Goal: Task Accomplishment & Management: Use online tool/utility

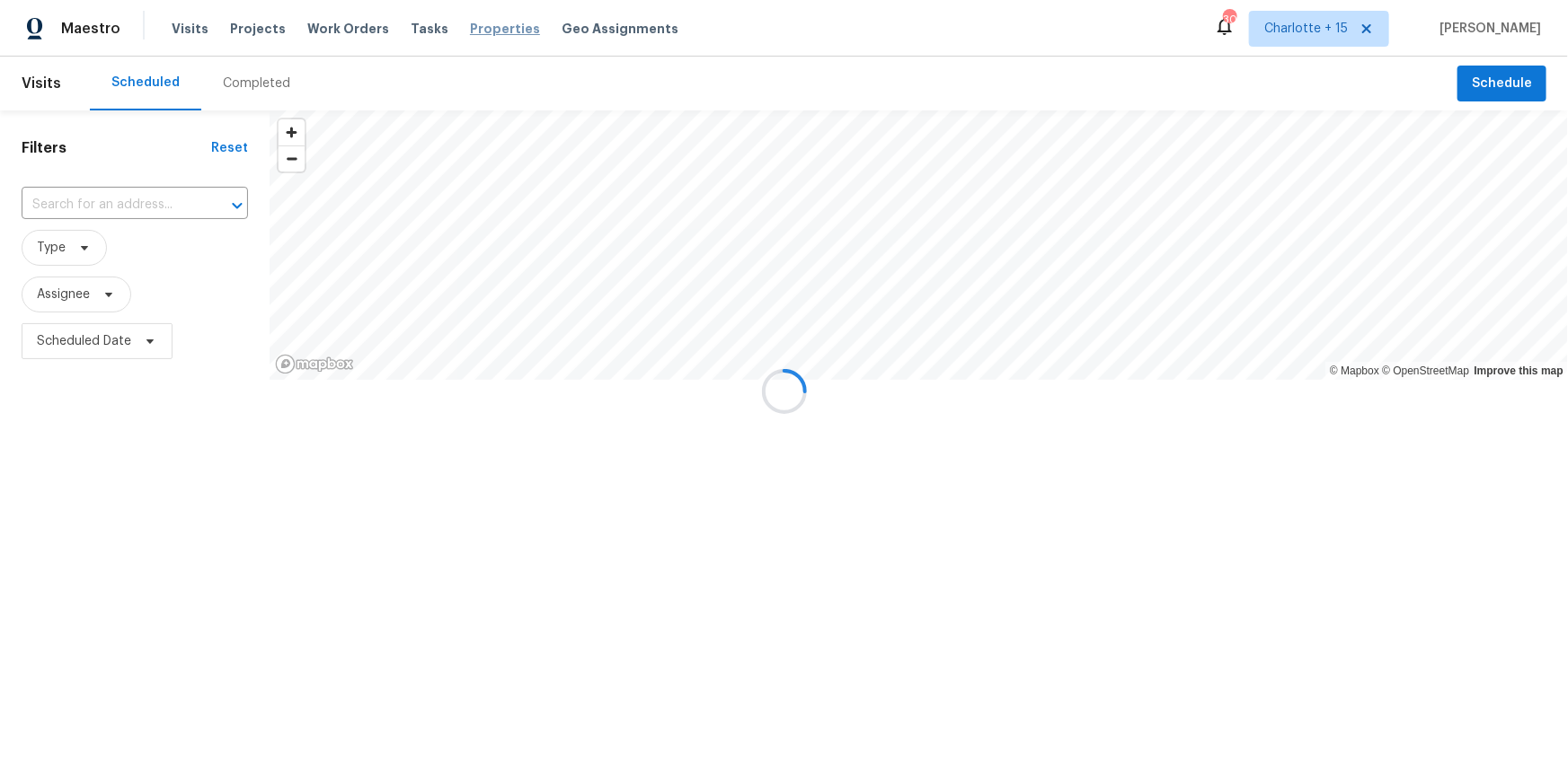
click at [476, 27] on span "Properties" at bounding box center [505, 28] width 70 height 18
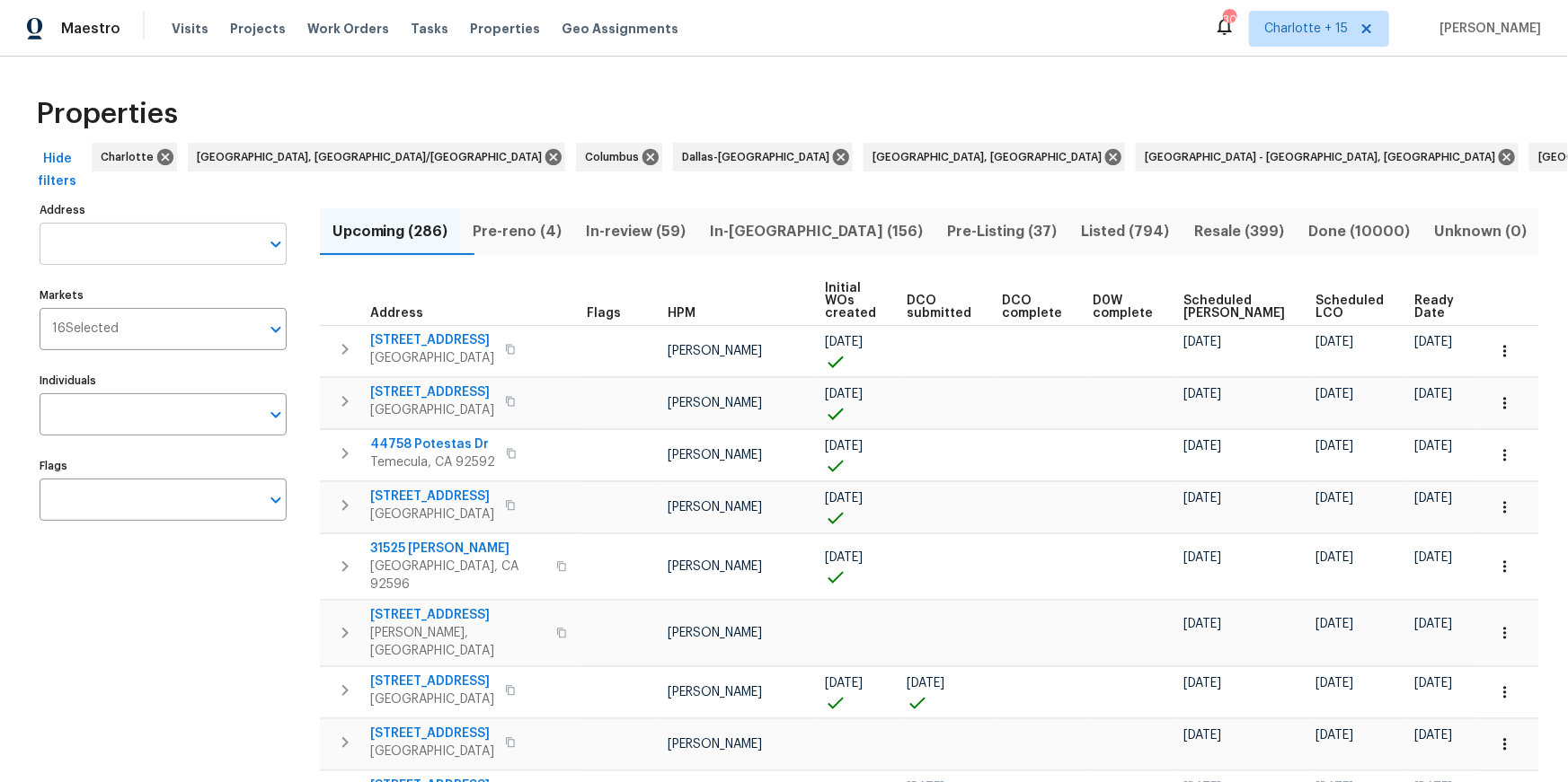
click at [177, 243] on input "Address" at bounding box center [150, 244] width 221 height 43
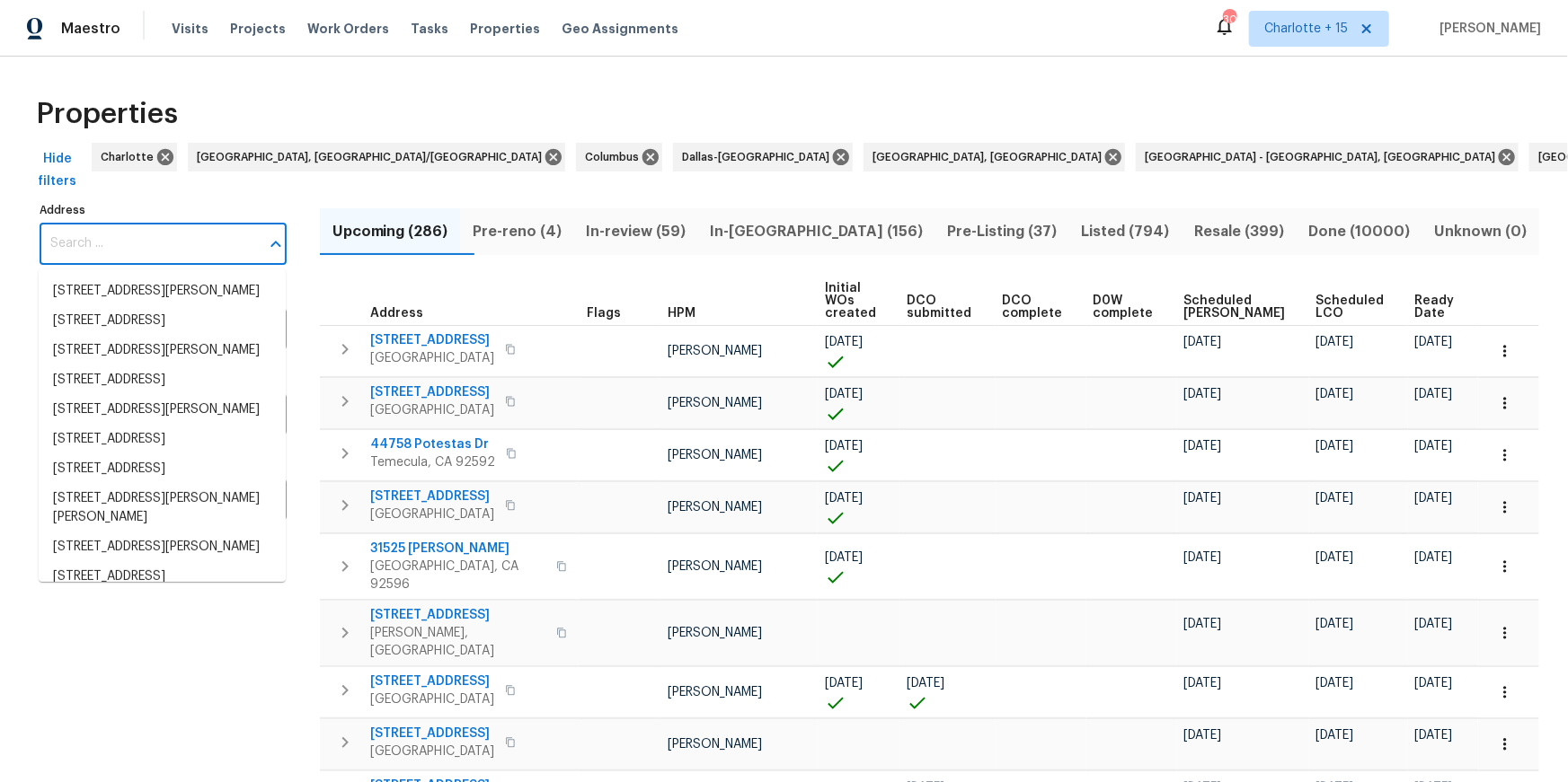
paste input "1707 Gammon Ln, Orlando, FL 32811"
type input "1707 Gammon Ln, Orlando, FL 32811"
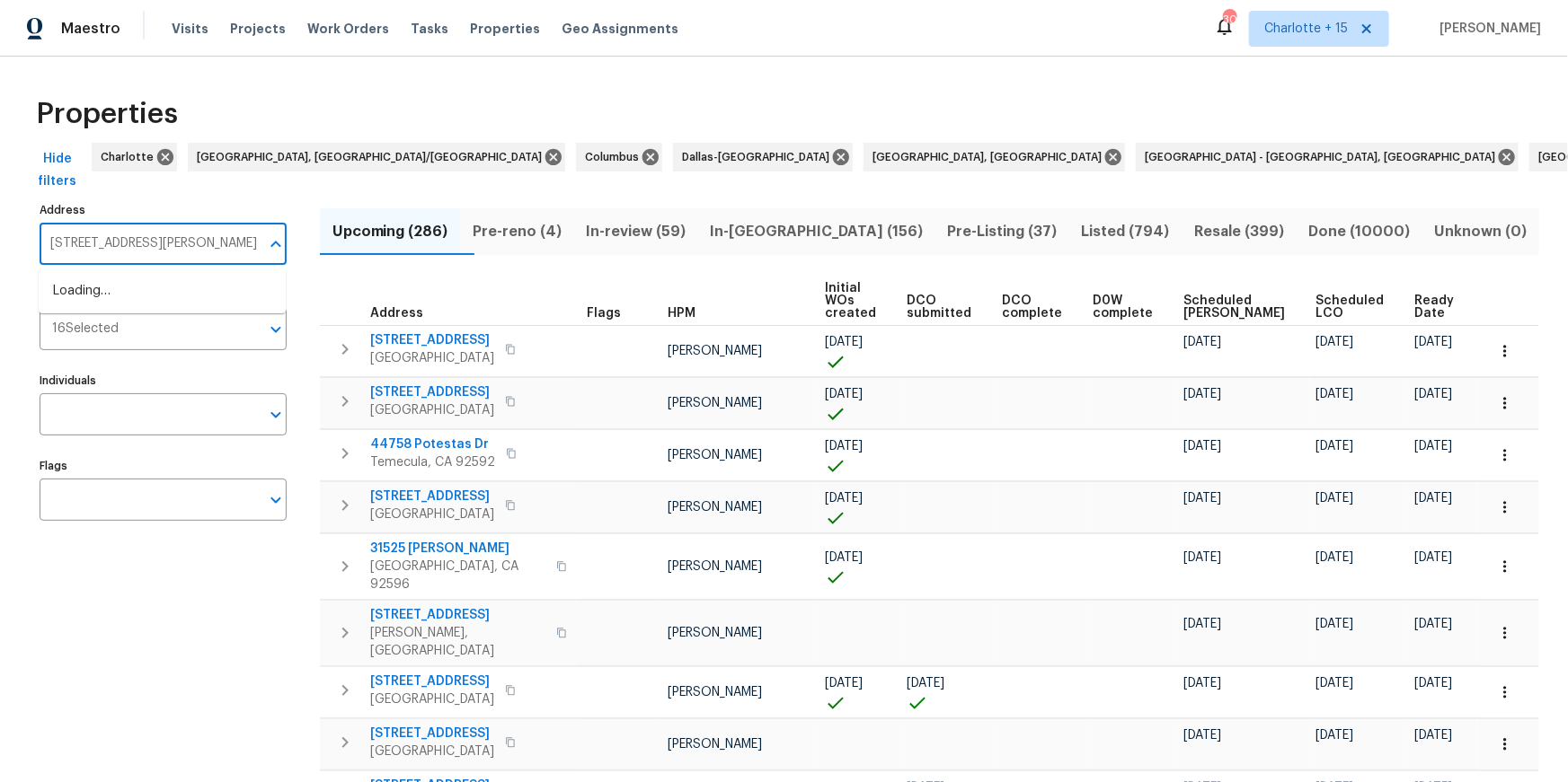
scroll to position [0, 2]
click at [179, 281] on li "[STREET_ADDRESS][PERSON_NAME]" at bounding box center [162, 292] width 247 height 30
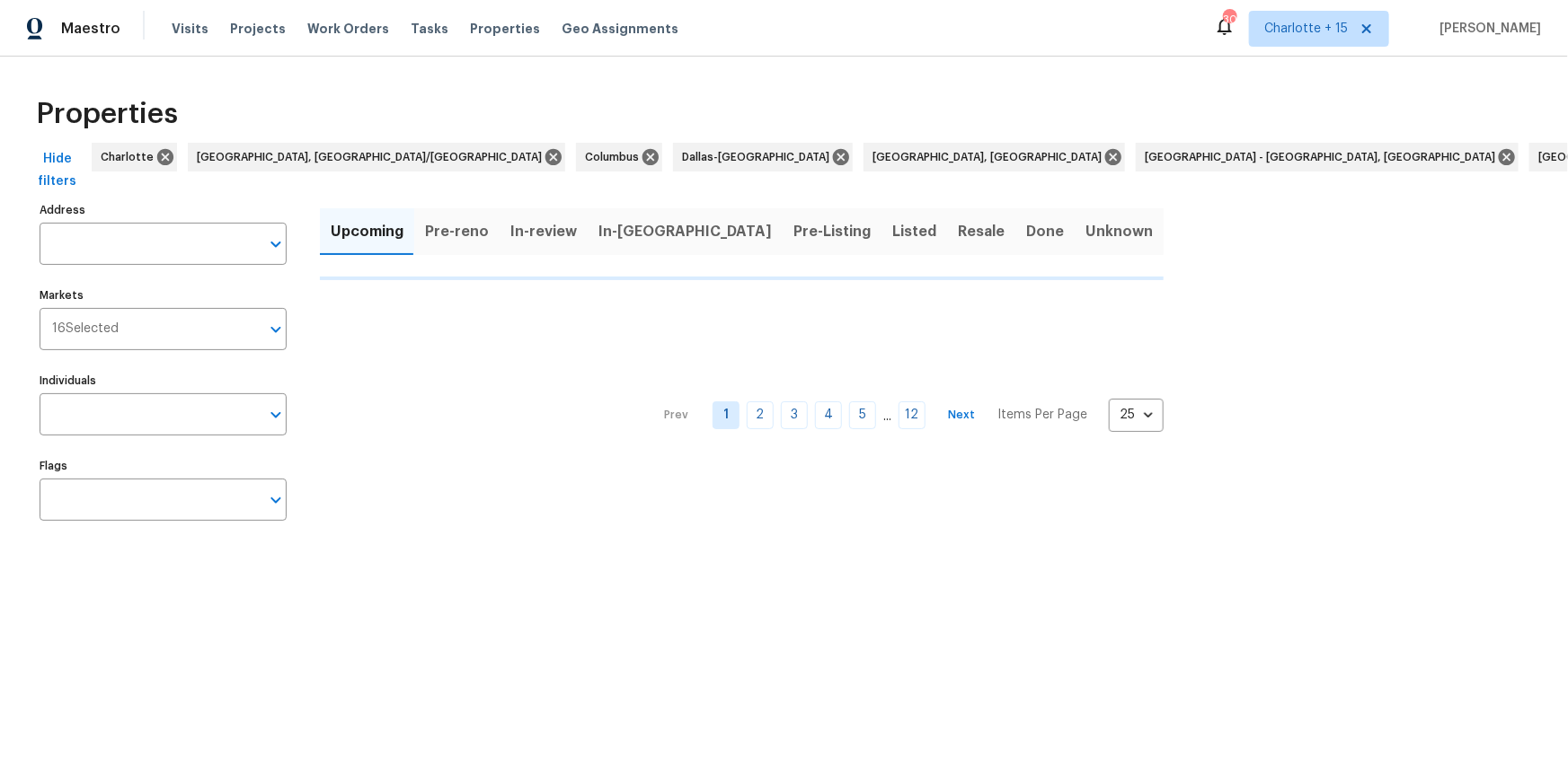
type input "[STREET_ADDRESS][PERSON_NAME]"
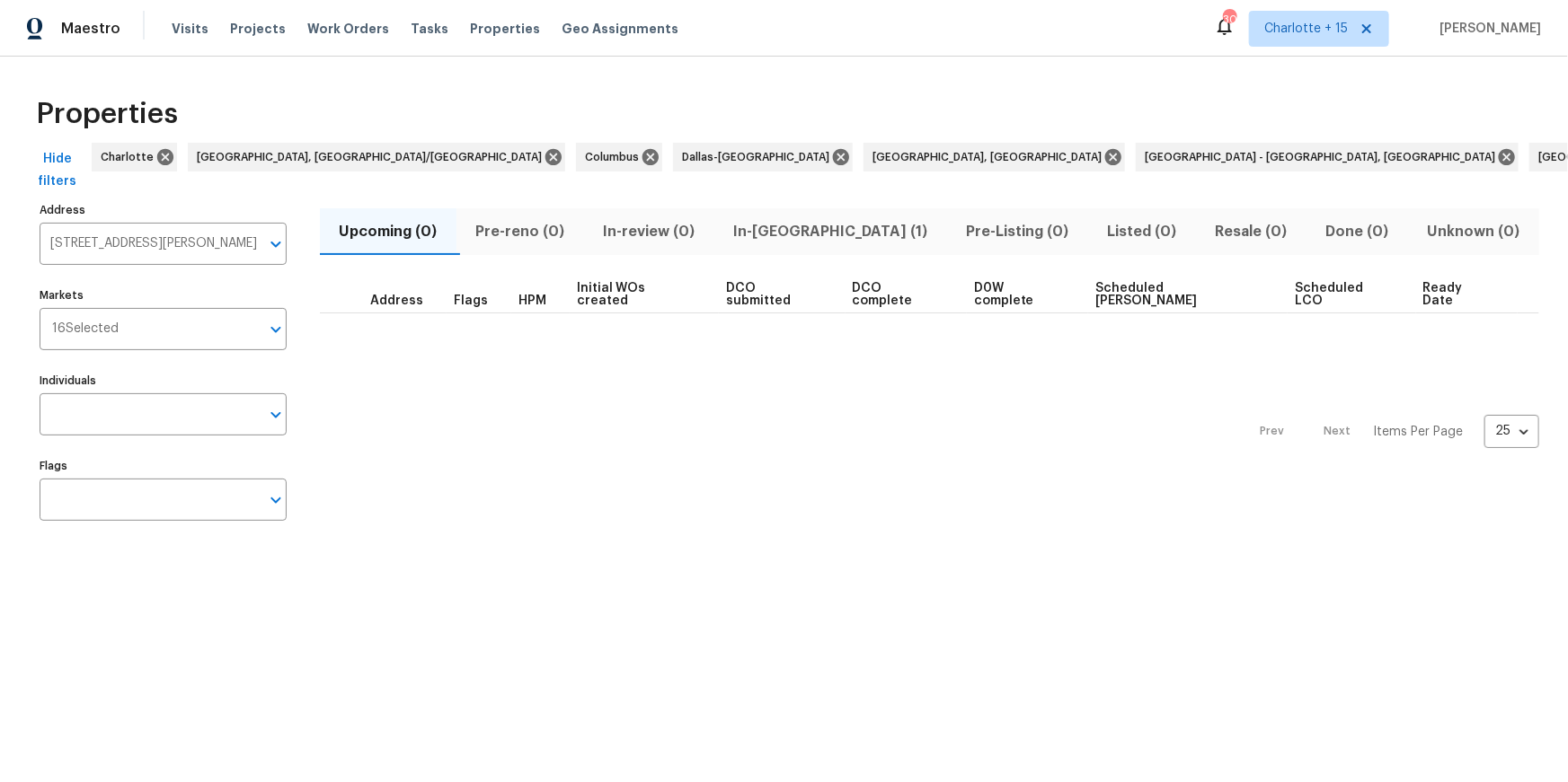
click at [778, 234] on span "In-[GEOGRAPHIC_DATA] (1)" at bounding box center [830, 232] width 211 height 25
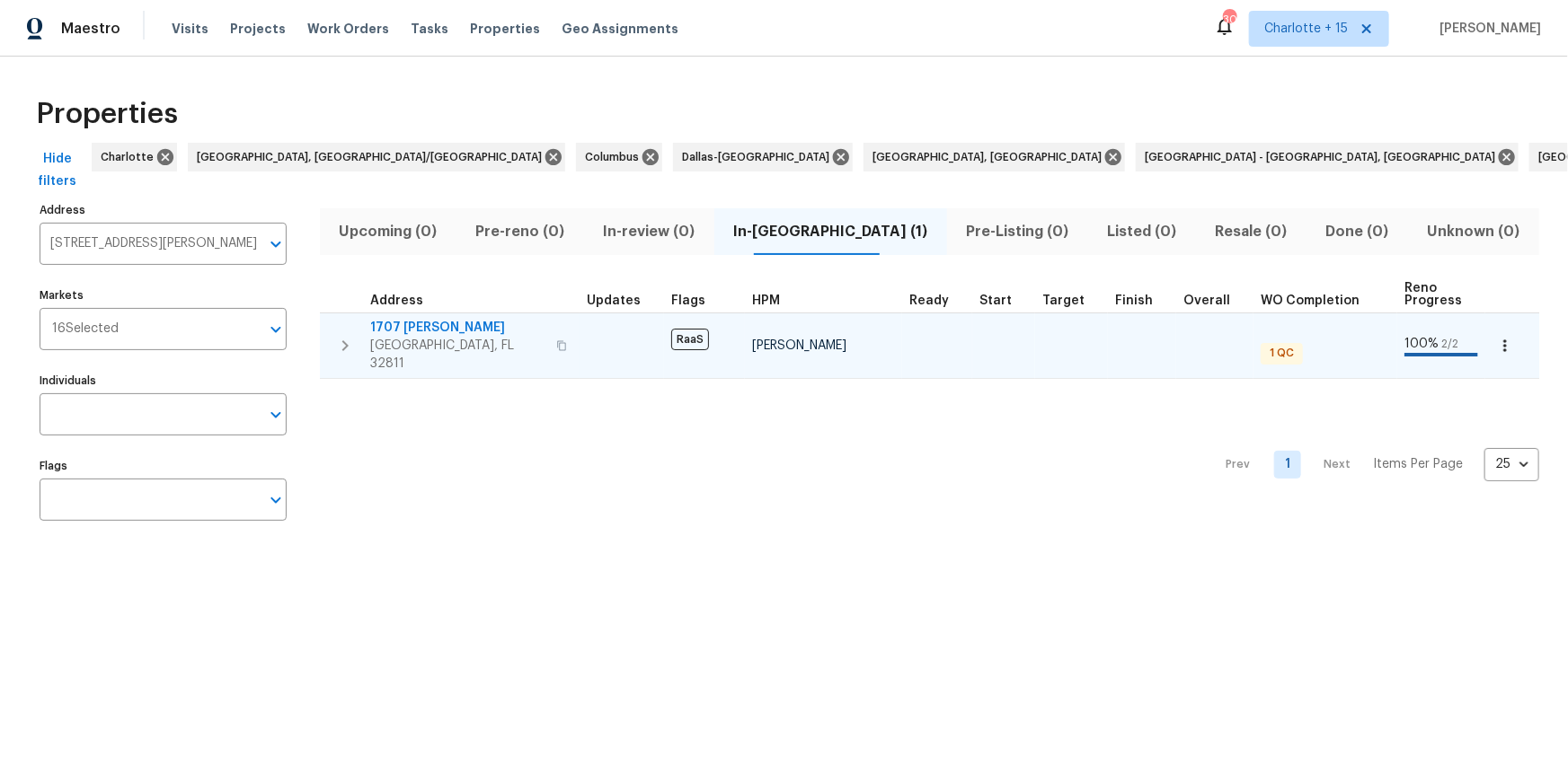
click at [454, 322] on span "1707 [PERSON_NAME]" at bounding box center [457, 327] width 175 height 18
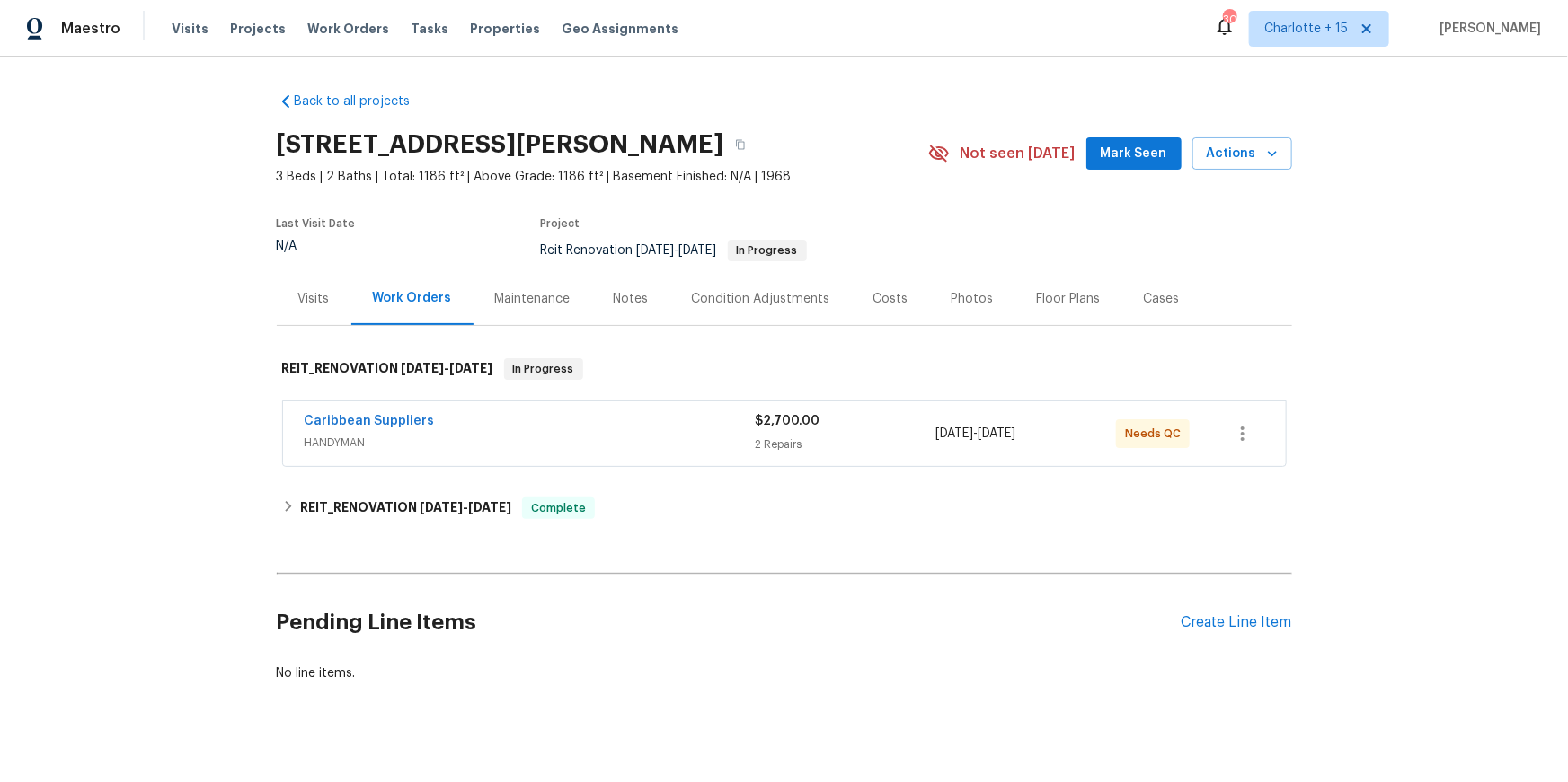
click at [520, 421] on div "Caribbean Suppliers" at bounding box center [530, 423] width 451 height 21
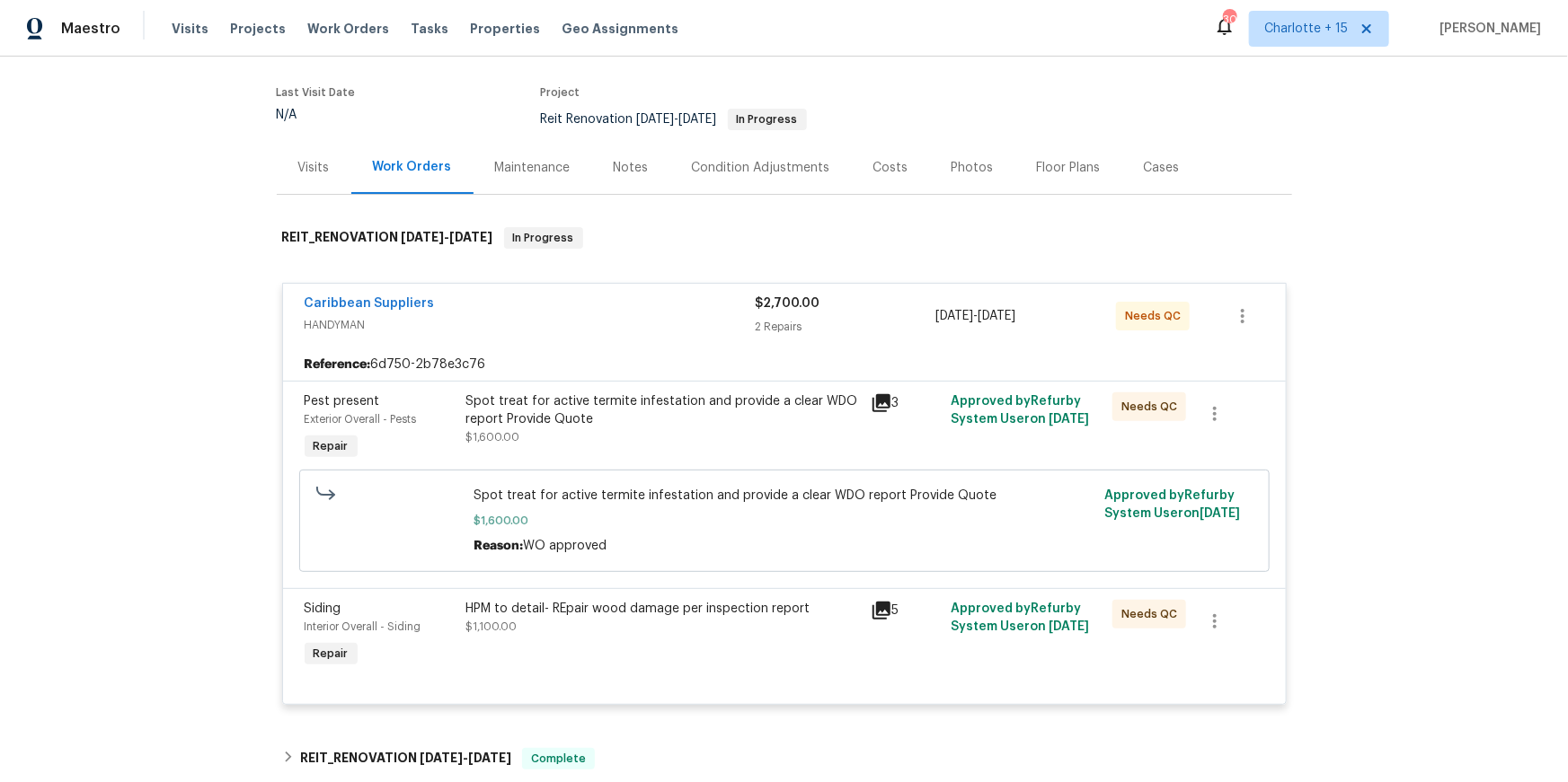
scroll to position [272, 0]
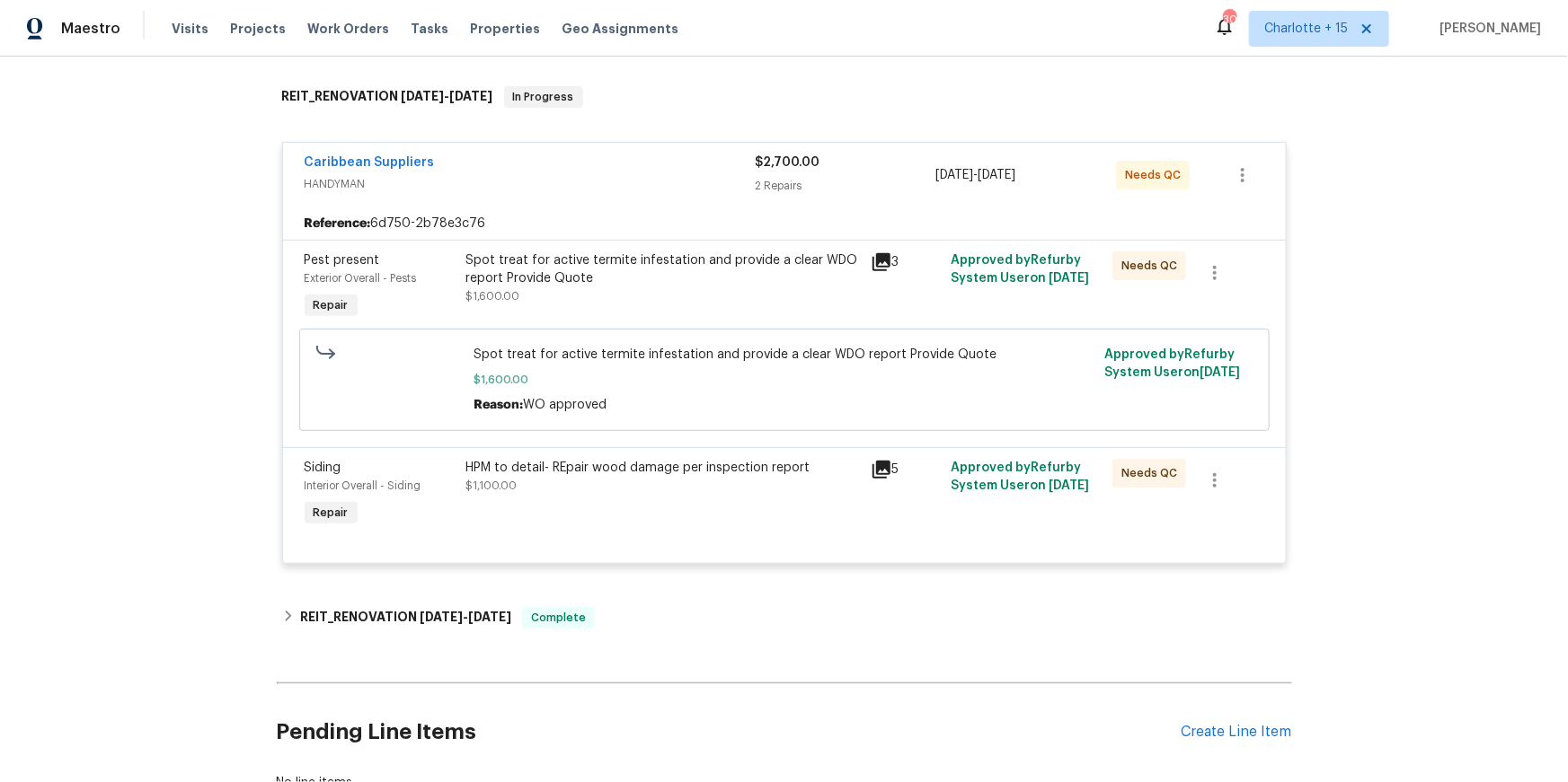
click at [758, 292] on div "Spot treat for active termite infestation and provide a clear WDO report Provid…" at bounding box center [663, 278] width 394 height 54
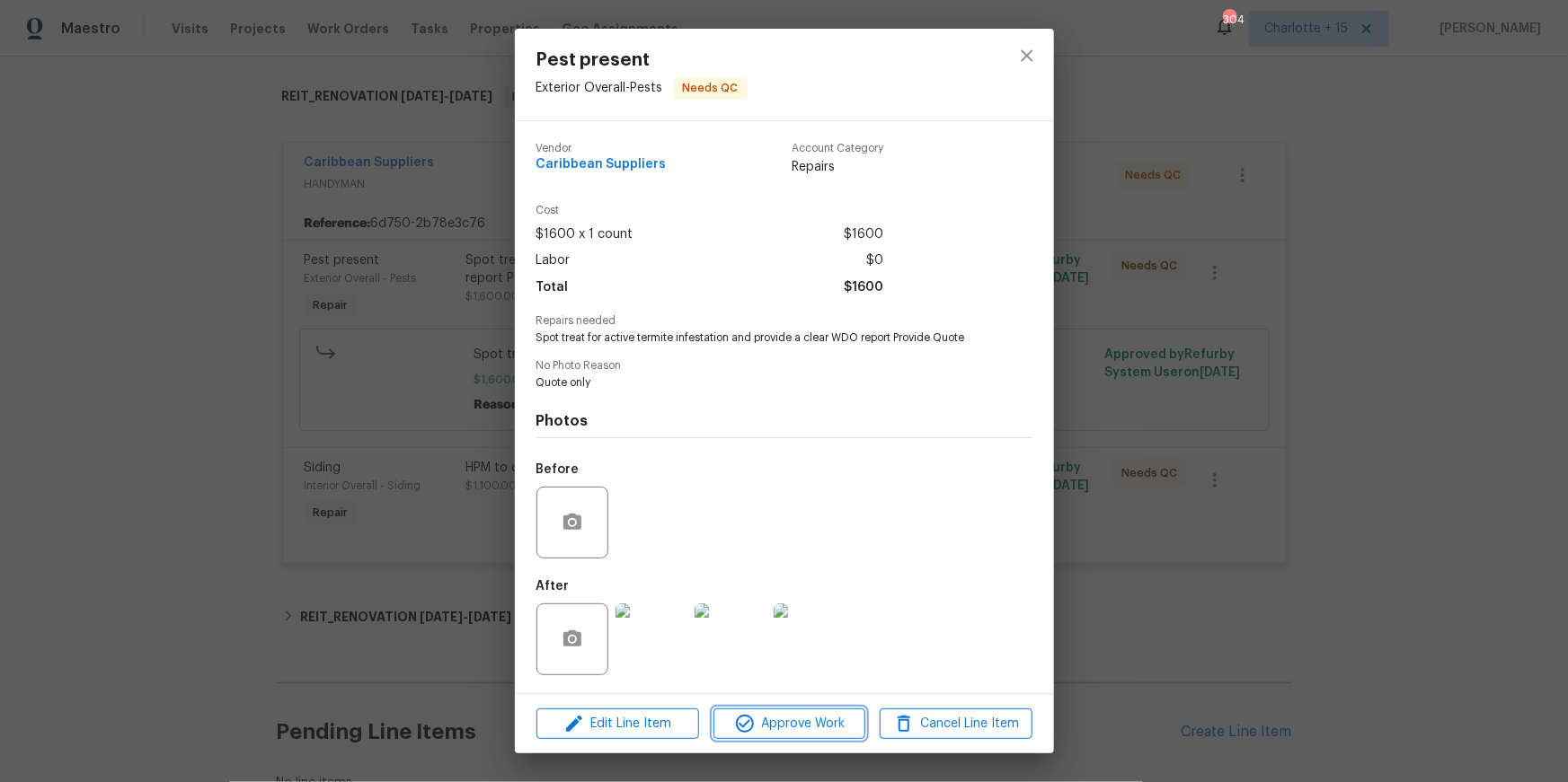
click at [790, 727] on span "Approve Work" at bounding box center [790, 725] width 141 height 22
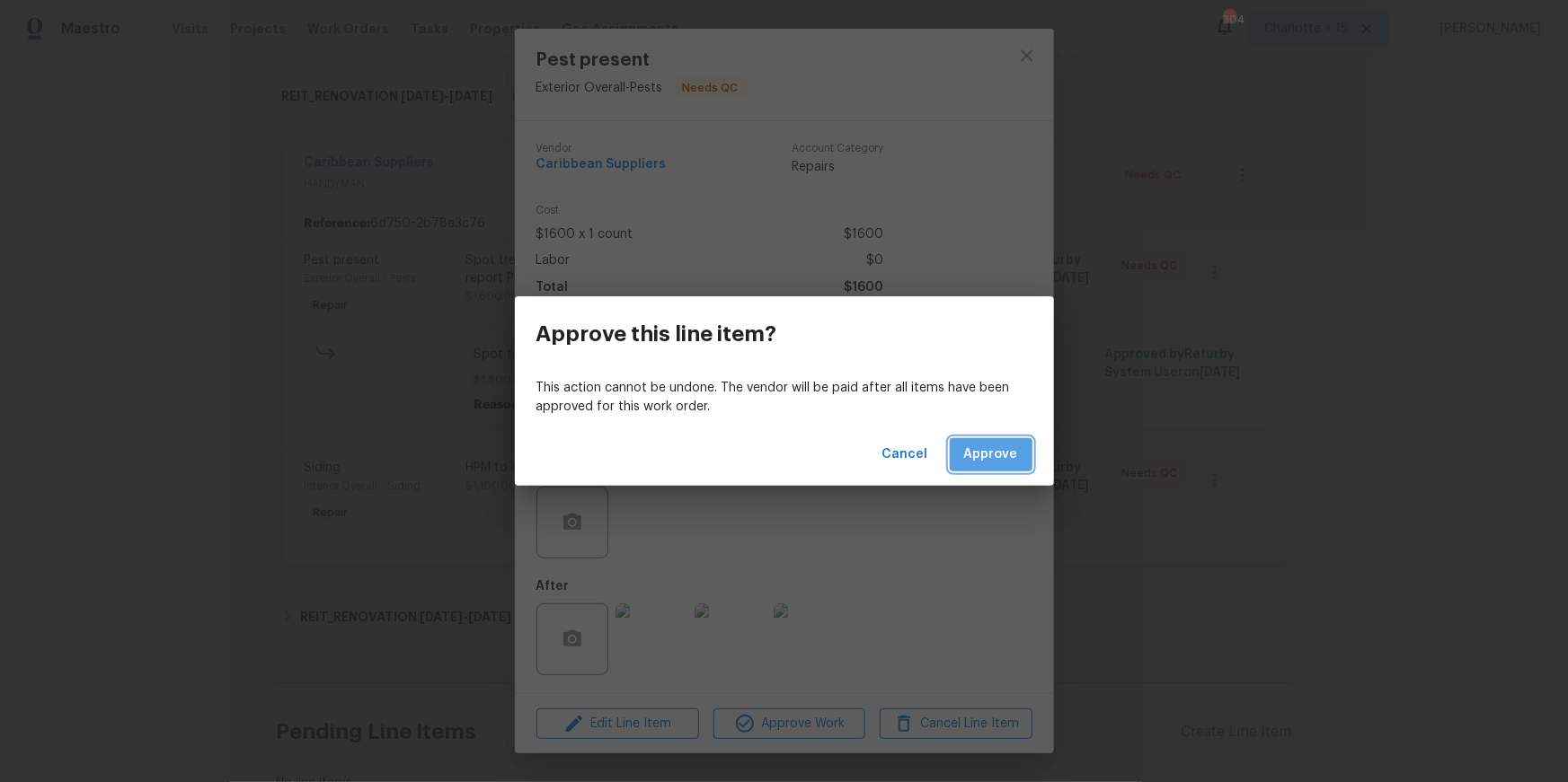
drag, startPoint x: 996, startPoint y: 461, endPoint x: 943, endPoint y: 448, distance: 54.6
click at [996, 457] on span "Approve" at bounding box center [991, 455] width 54 height 22
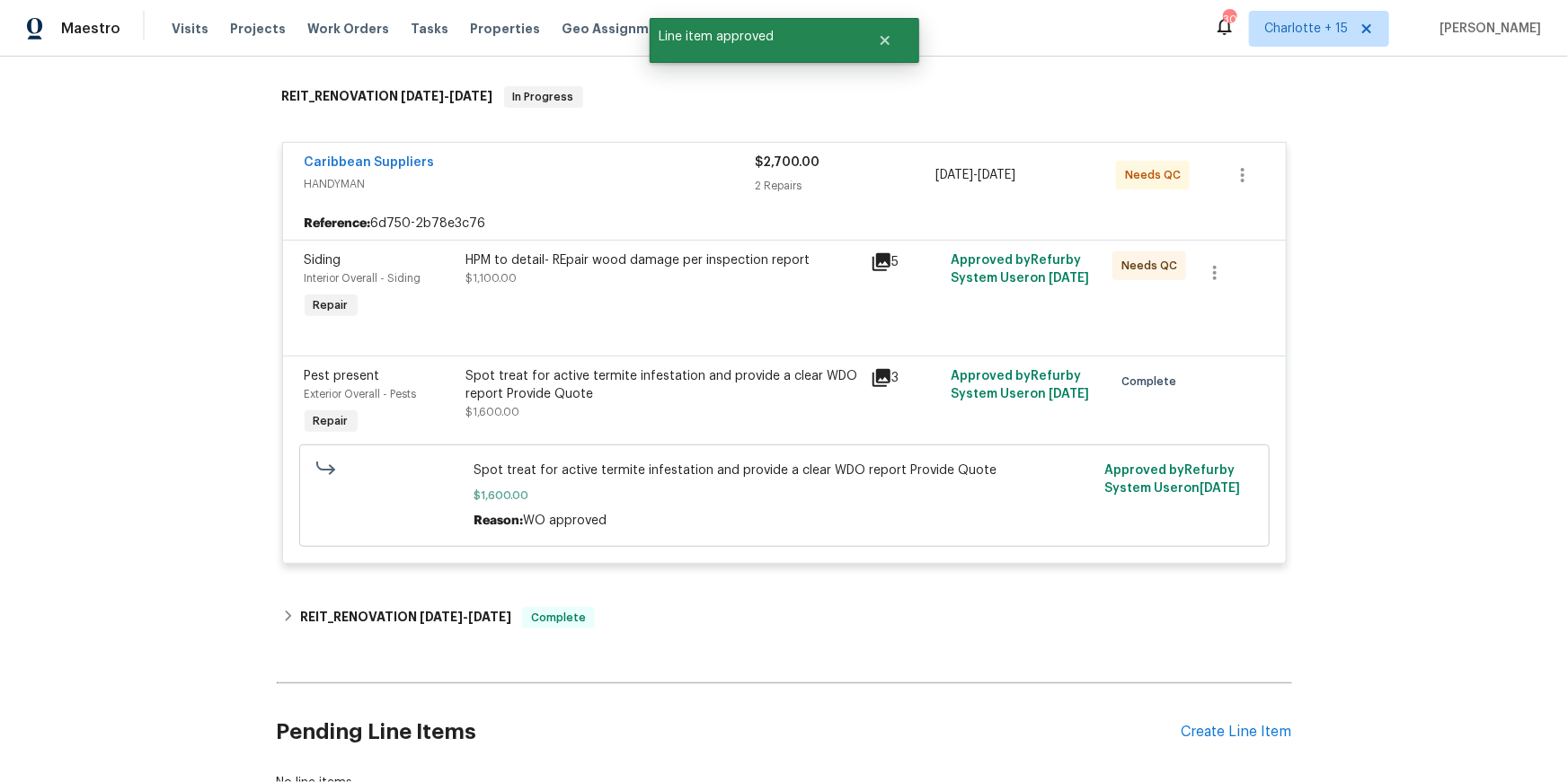
click at [725, 285] on div "HPM to detail- REpair wood damage per inspection report $1,100.00" at bounding box center [663, 269] width 394 height 36
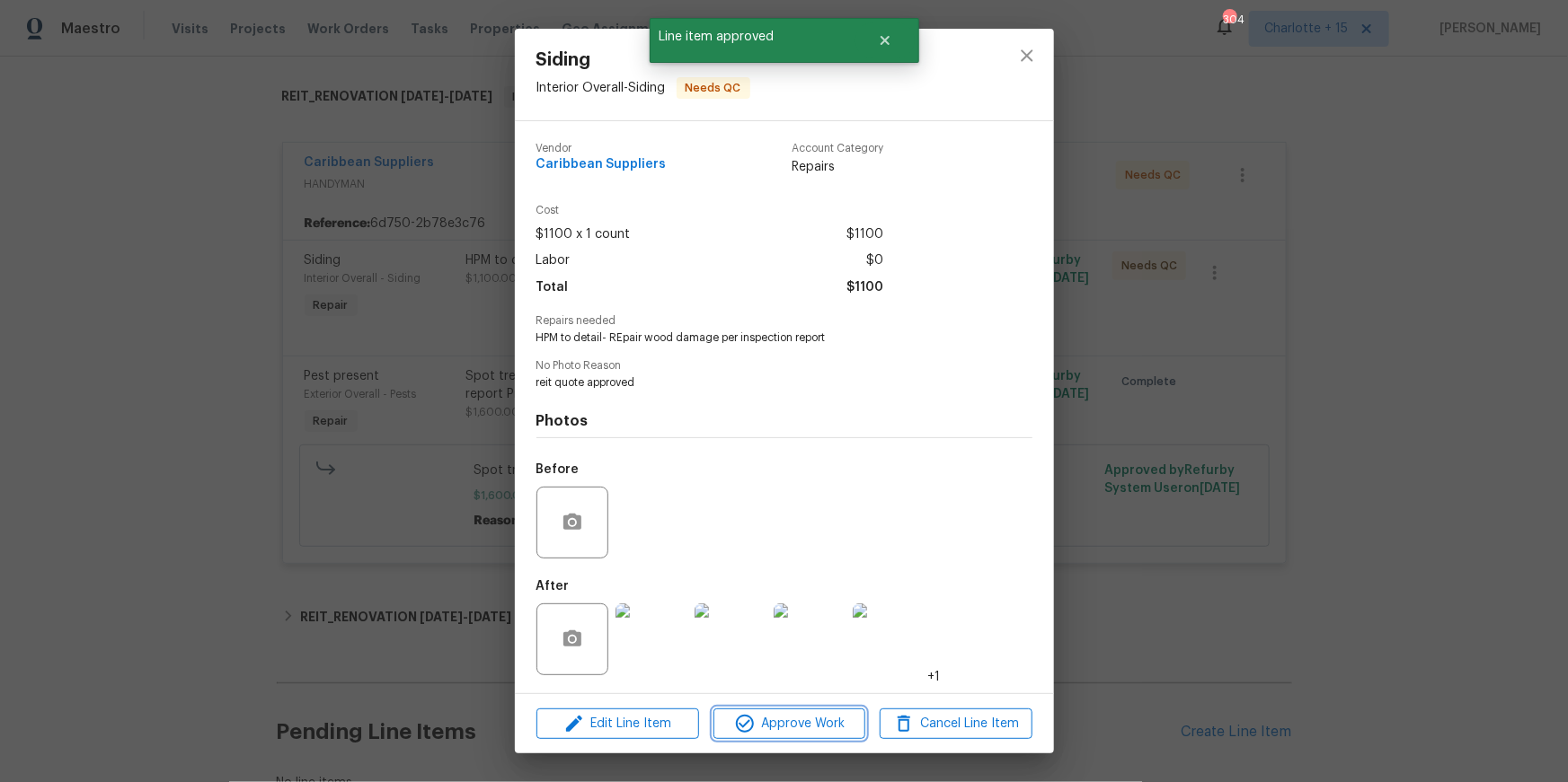
click at [796, 728] on span "Approve Work" at bounding box center [790, 725] width 141 height 22
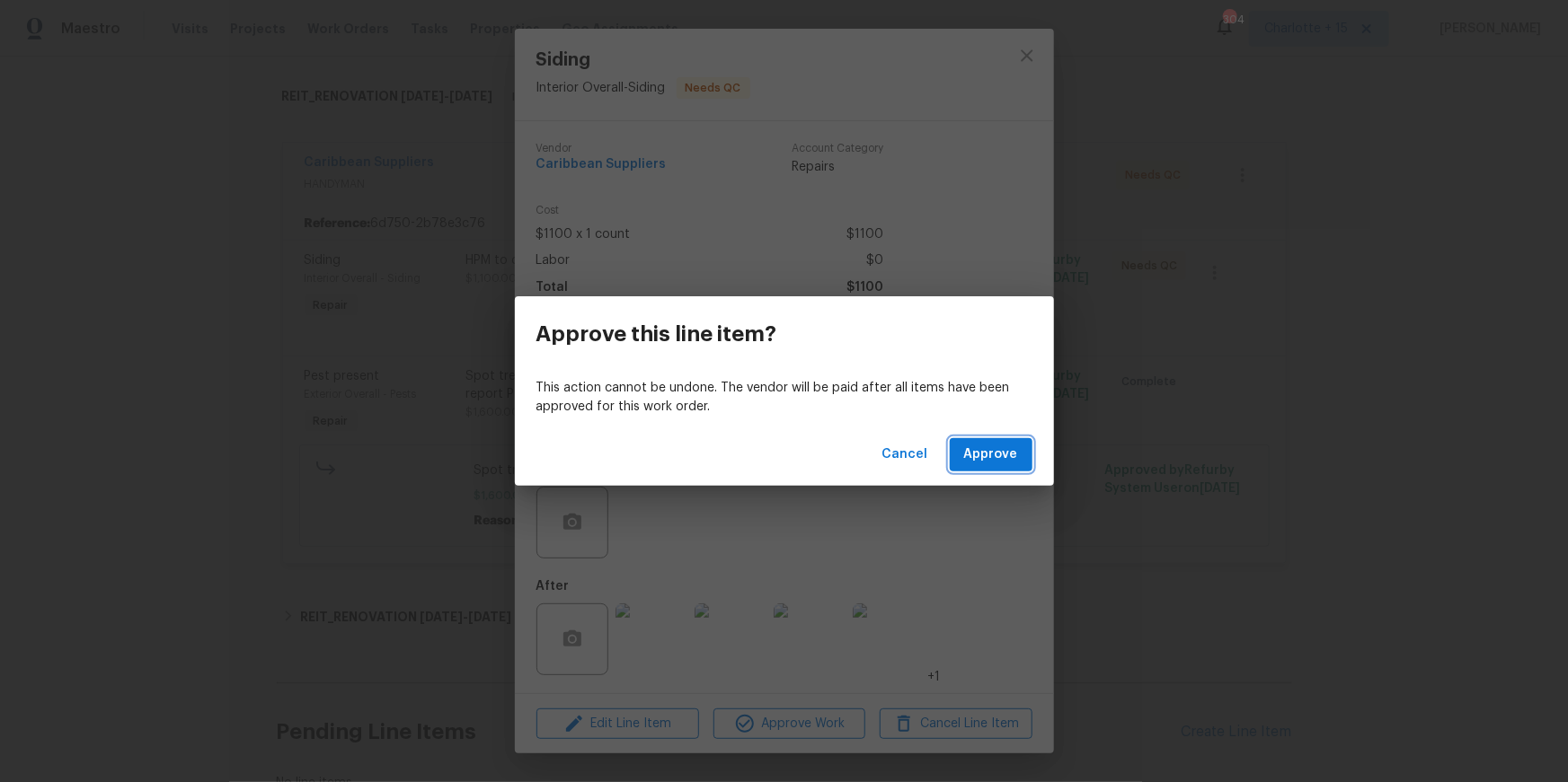
click at [982, 455] on span "Approve" at bounding box center [991, 455] width 54 height 22
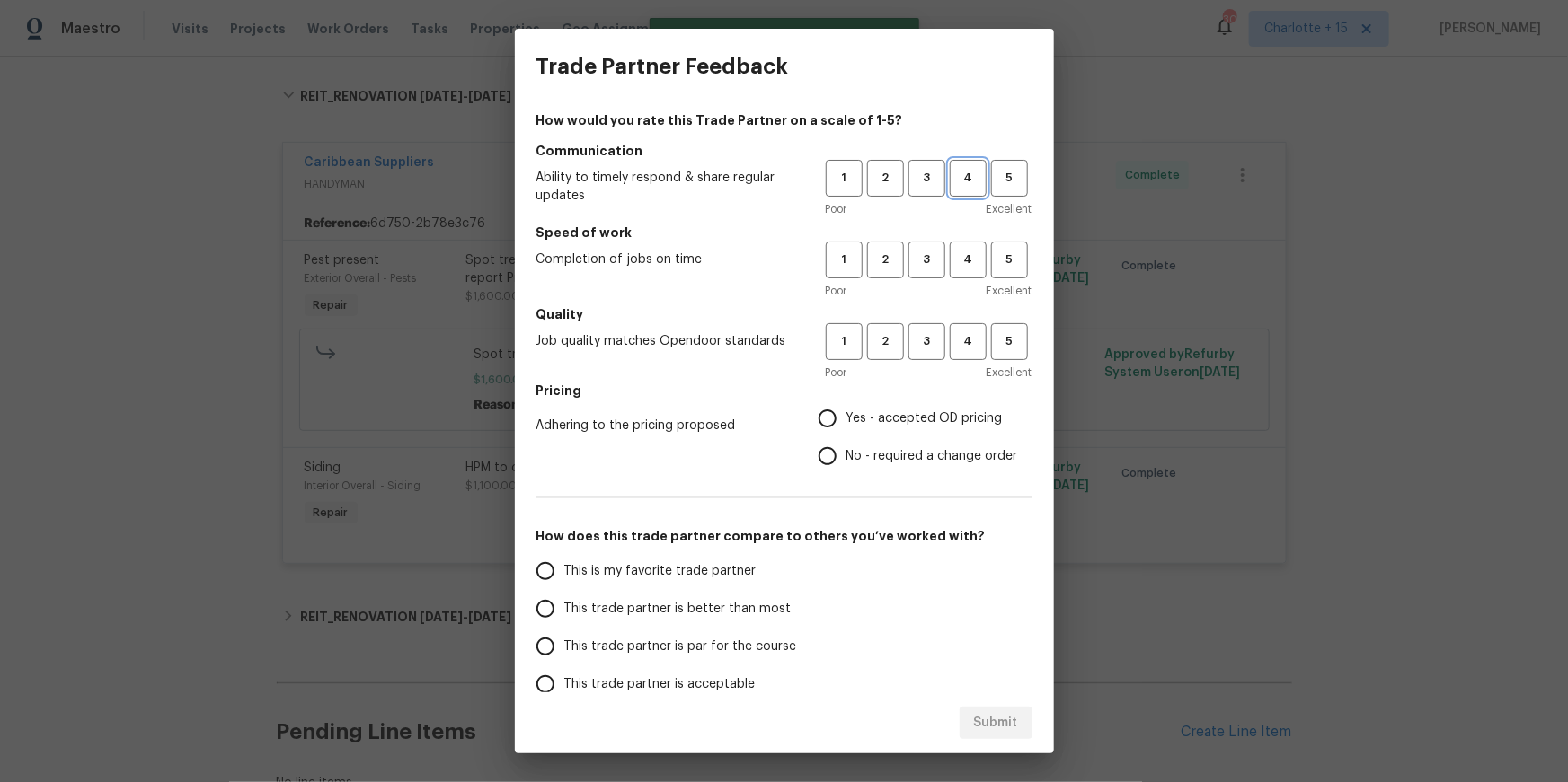
drag, startPoint x: 966, startPoint y: 175, endPoint x: 961, endPoint y: 183, distance: 9.4
click at [965, 176] on span "4" at bounding box center [968, 178] width 33 height 20
click at [968, 263] on span "4" at bounding box center [968, 260] width 33 height 20
drag, startPoint x: 976, startPoint y: 315, endPoint x: 967, endPoint y: 326, distance: 14.2
click at [975, 316] on h5 "Quality" at bounding box center [784, 314] width 496 height 18
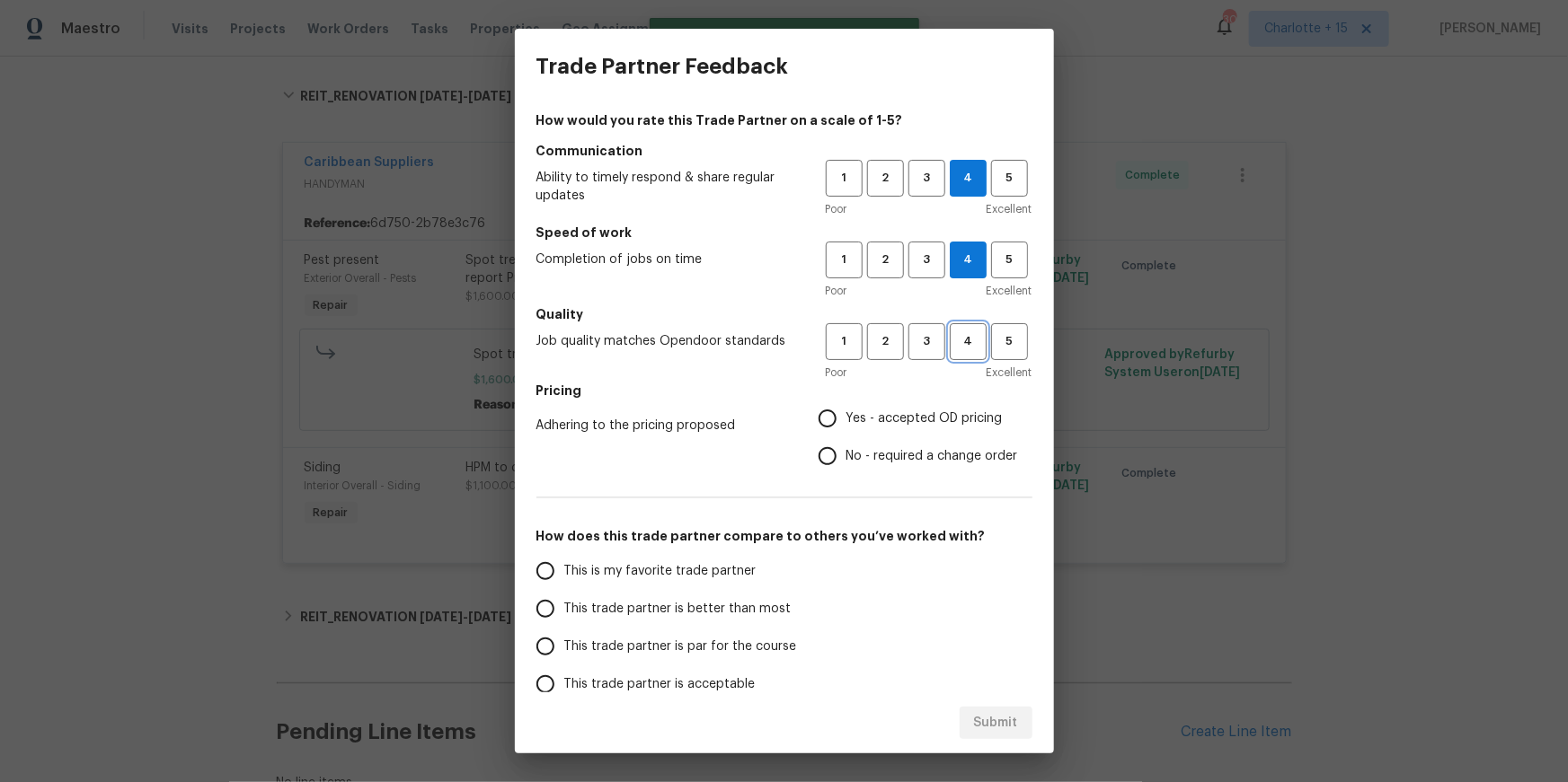
click at [970, 351] on span "4" at bounding box center [968, 342] width 33 height 20
click at [833, 414] on input "Yes - accepted OD pricing" at bounding box center [828, 418] width 38 height 38
radio input "true"
click at [556, 605] on input "This trade partner is better than most" at bounding box center [545, 609] width 38 height 38
radio input "false"
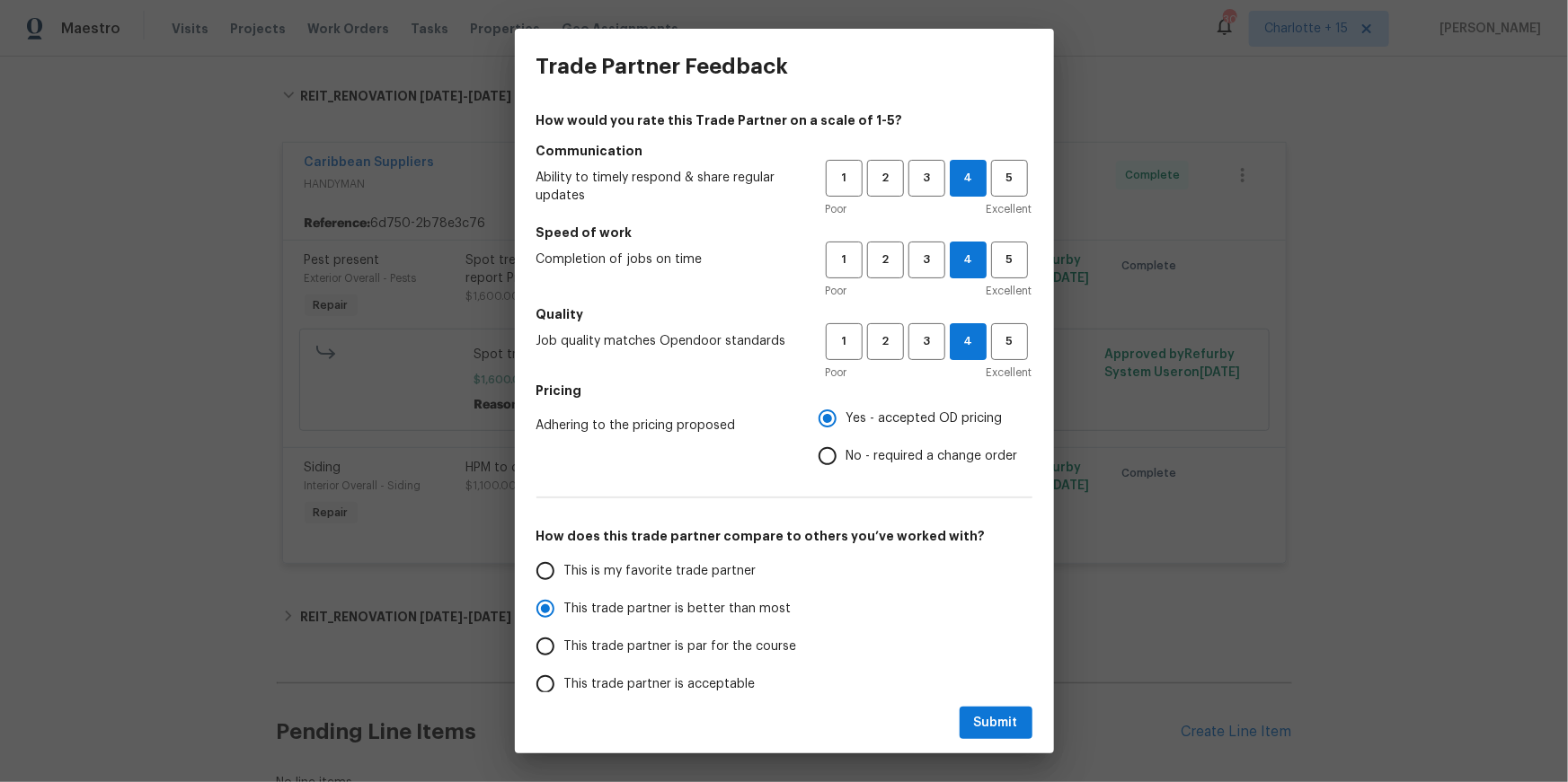
drag, startPoint x: 699, startPoint y: 645, endPoint x: 710, endPoint y: 647, distance: 11.2
click at [701, 646] on span "This trade partner is par for the course" at bounding box center [680, 647] width 233 height 19
click at [564, 646] on input "This trade partner is par for the course" at bounding box center [545, 647] width 38 height 38
click at [975, 714] on button "Submit" at bounding box center [995, 724] width 73 height 33
radio input "true"
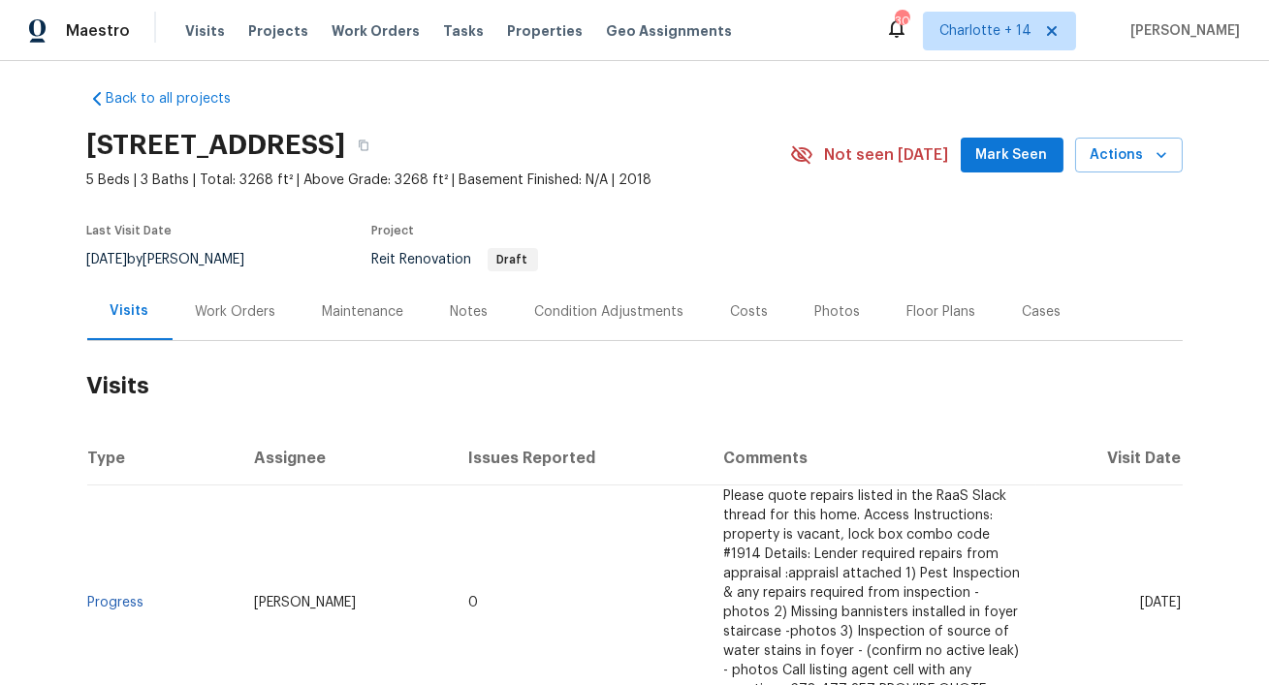
scroll to position [5, 0]
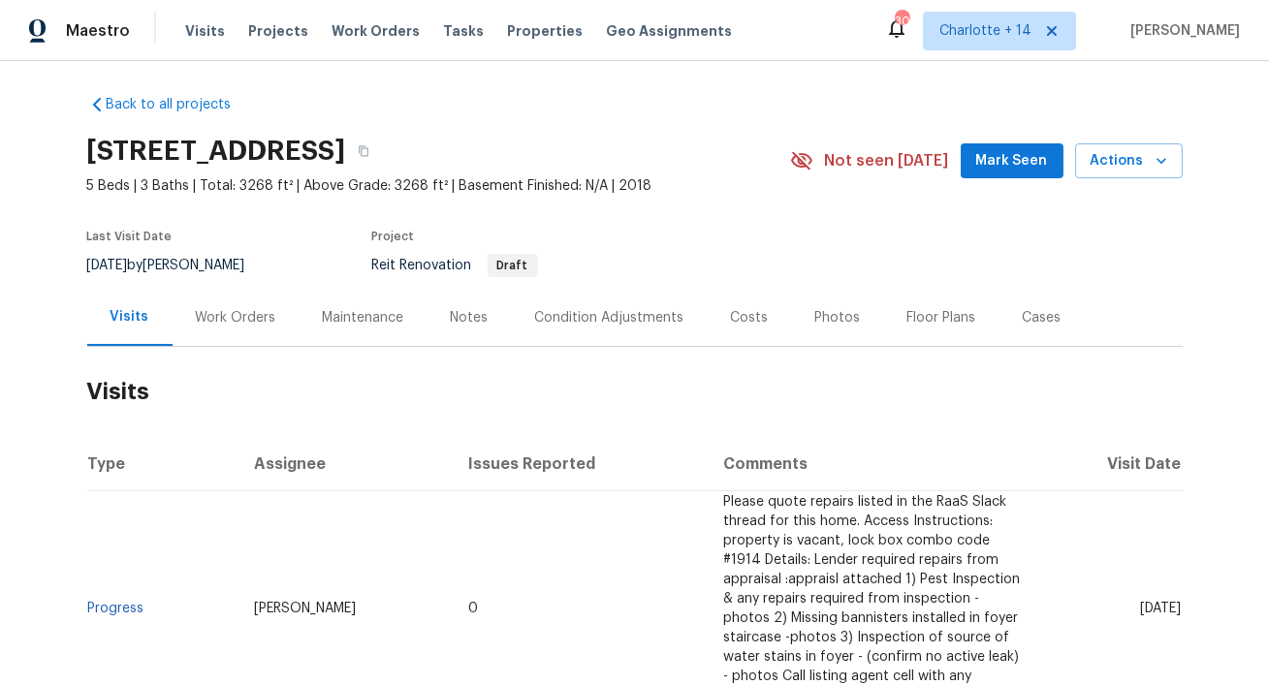
click at [222, 316] on div "Work Orders" at bounding box center [236, 317] width 80 height 19
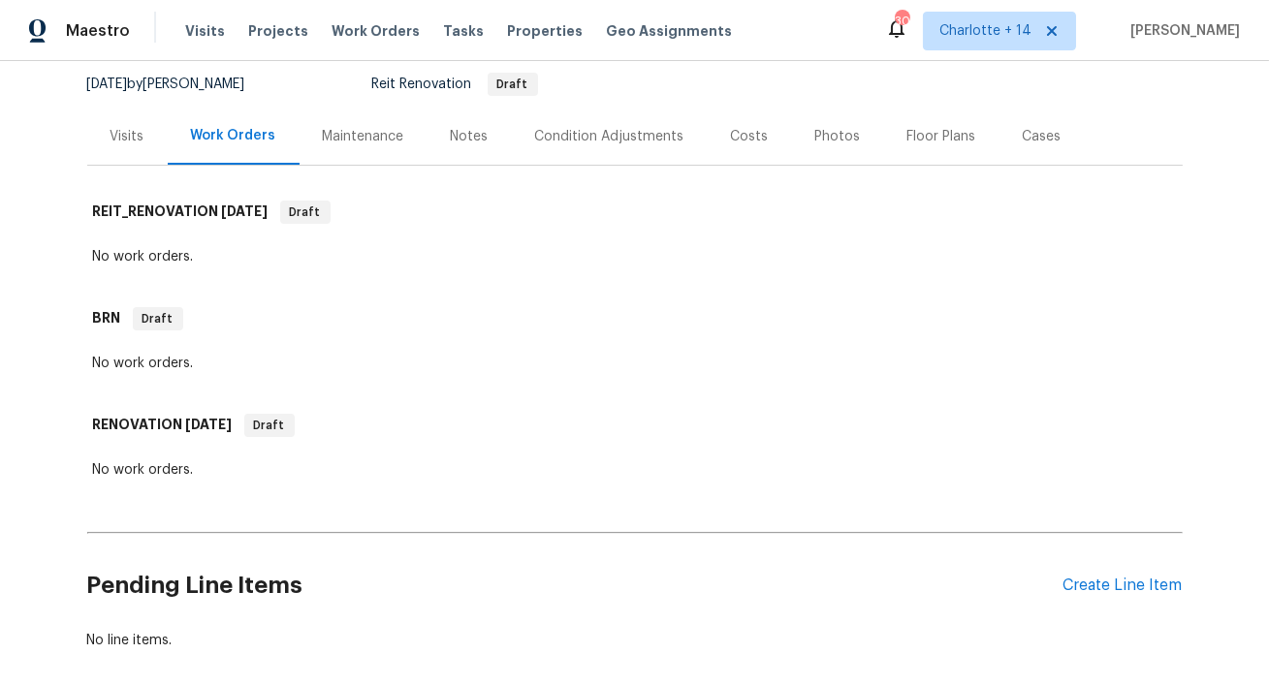
scroll to position [281, 0]
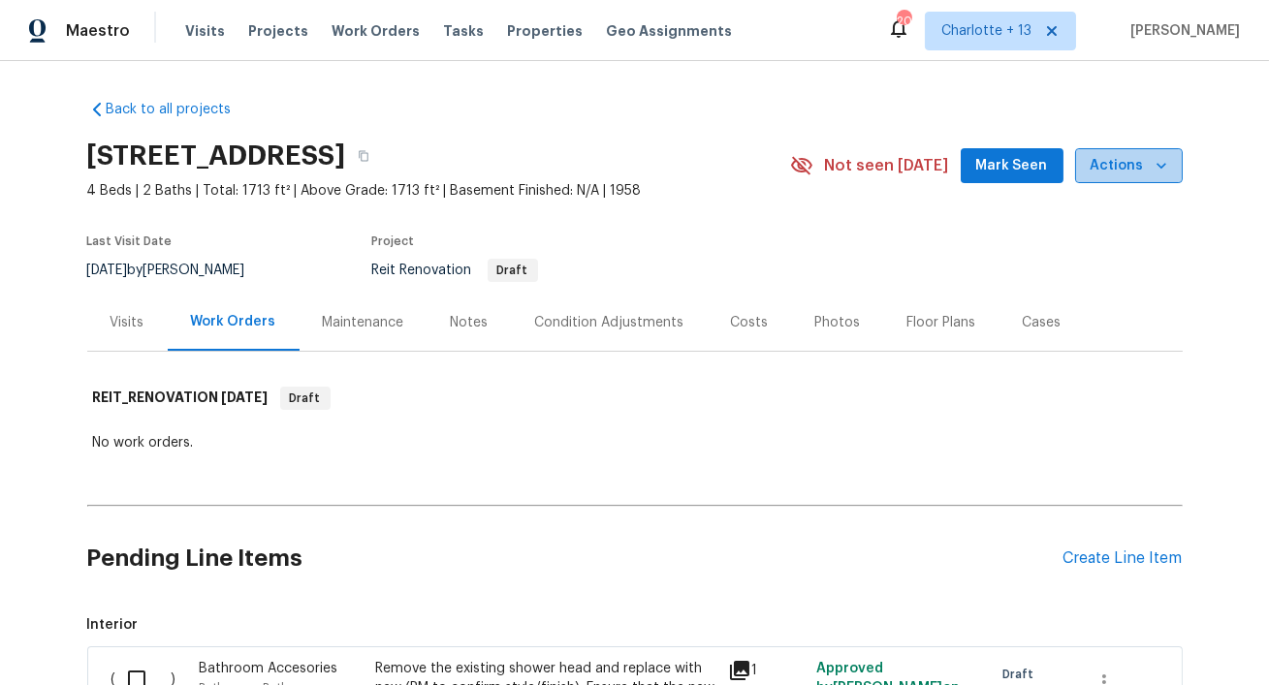
click at [1135, 168] on span "Actions" at bounding box center [1129, 166] width 77 height 24
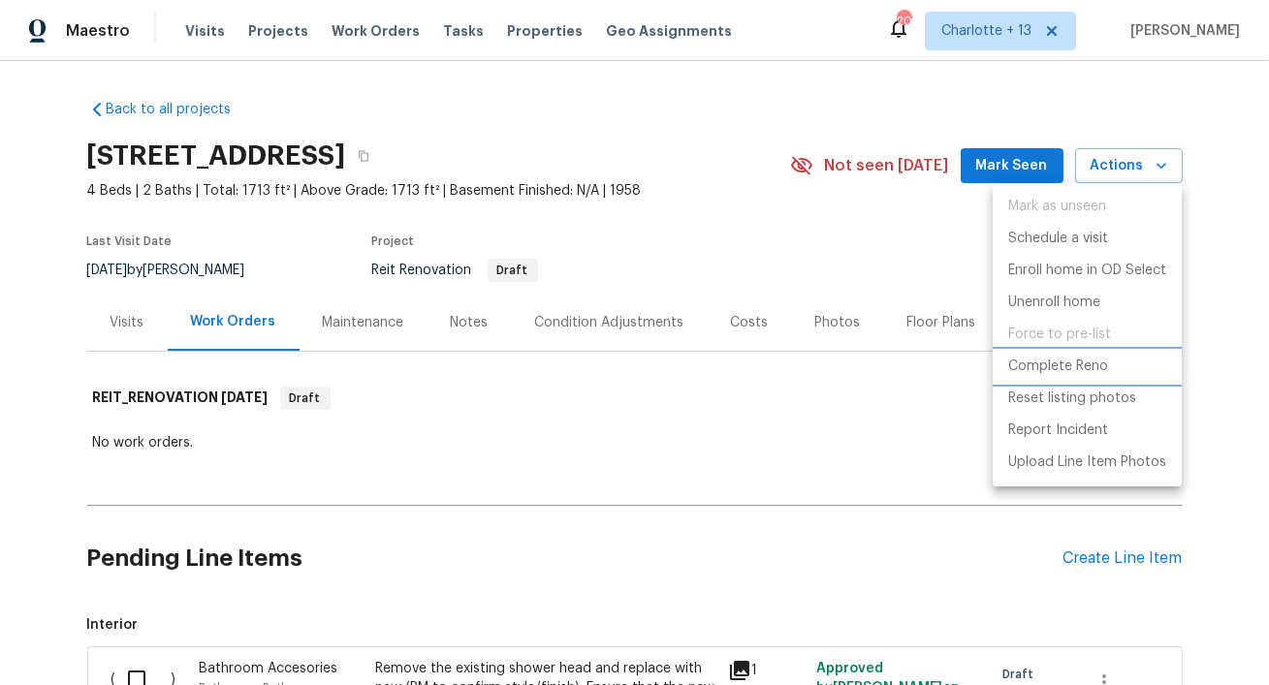
click at [1058, 378] on li "Complete Reno" at bounding box center [1087, 367] width 189 height 32
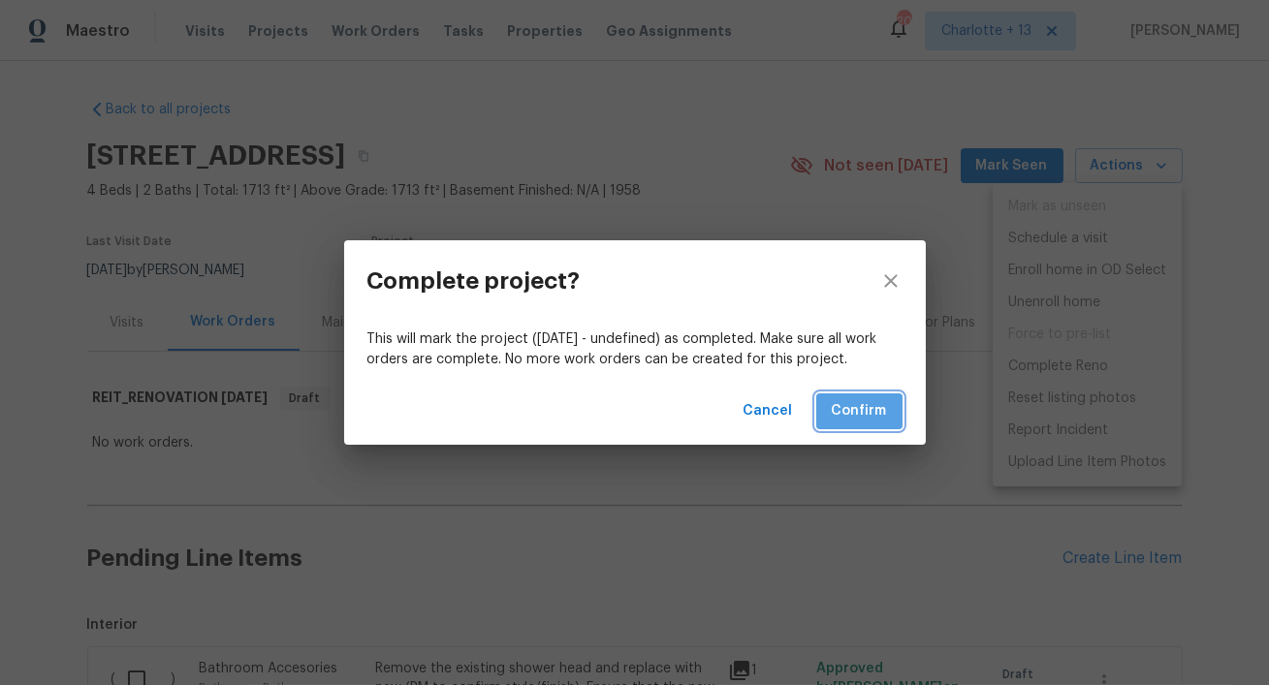
click at [876, 414] on span "Confirm" at bounding box center [859, 411] width 55 height 24
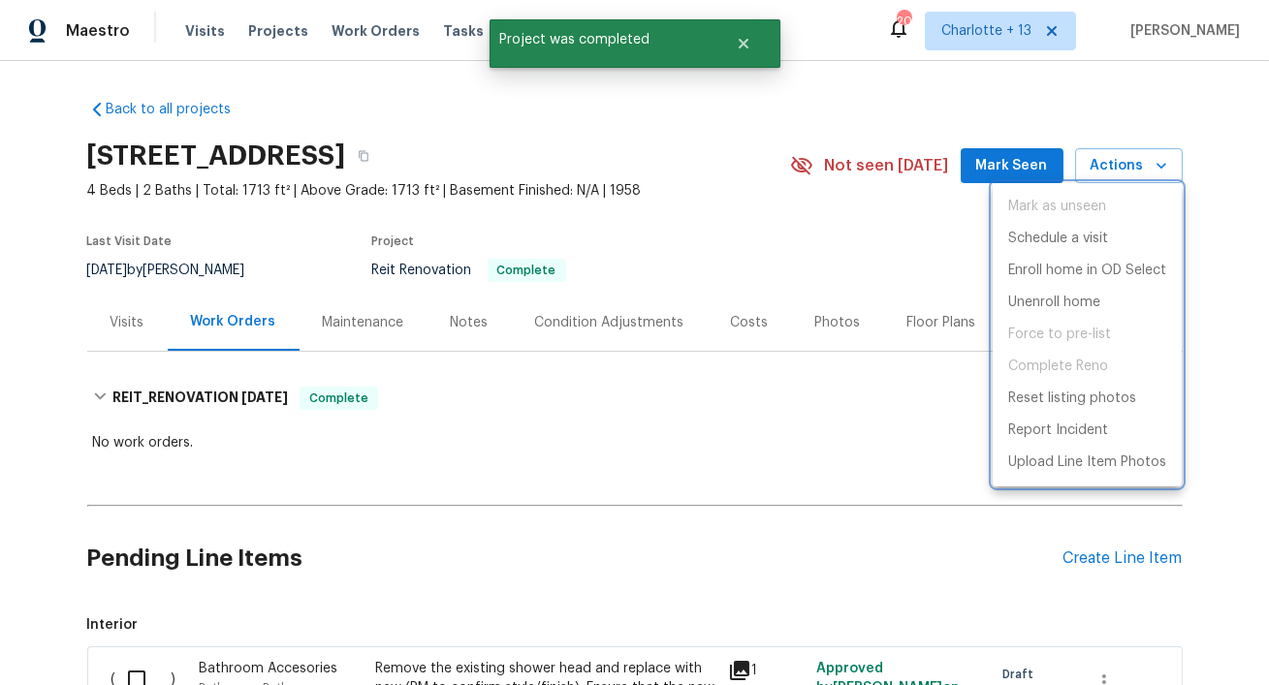
click at [739, 41] on div at bounding box center [634, 342] width 1269 height 685
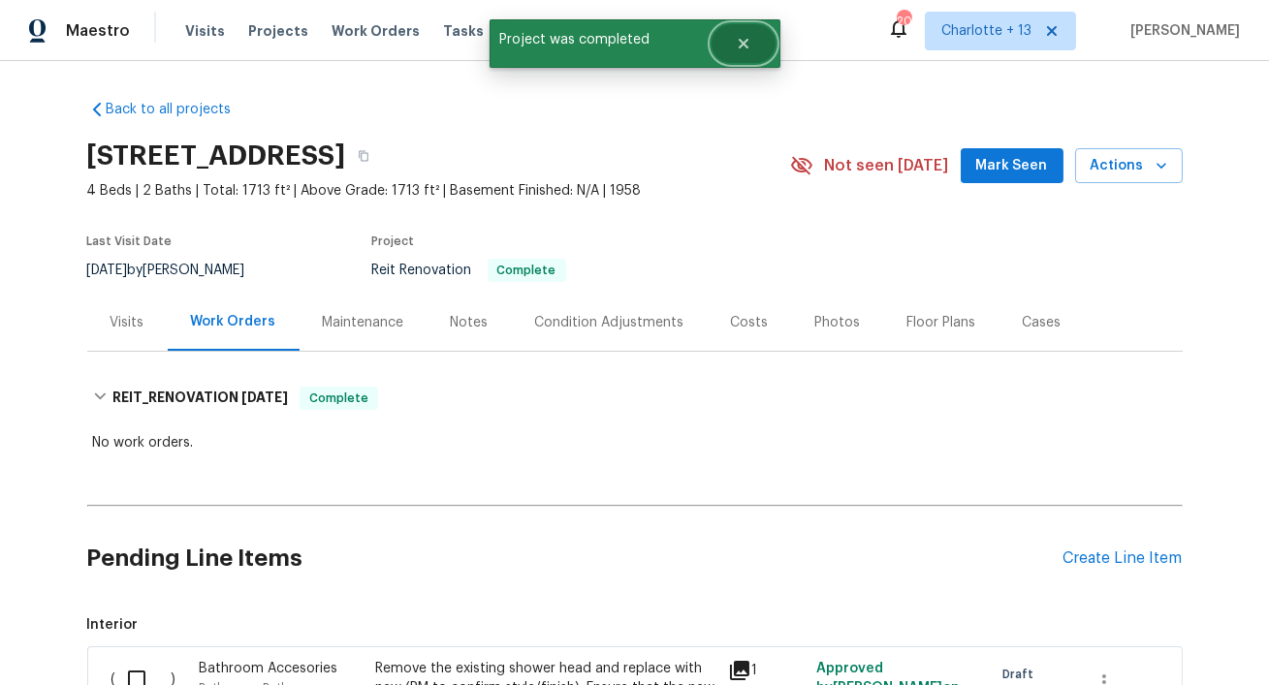
click at [741, 41] on icon "Close" at bounding box center [743, 44] width 10 height 10
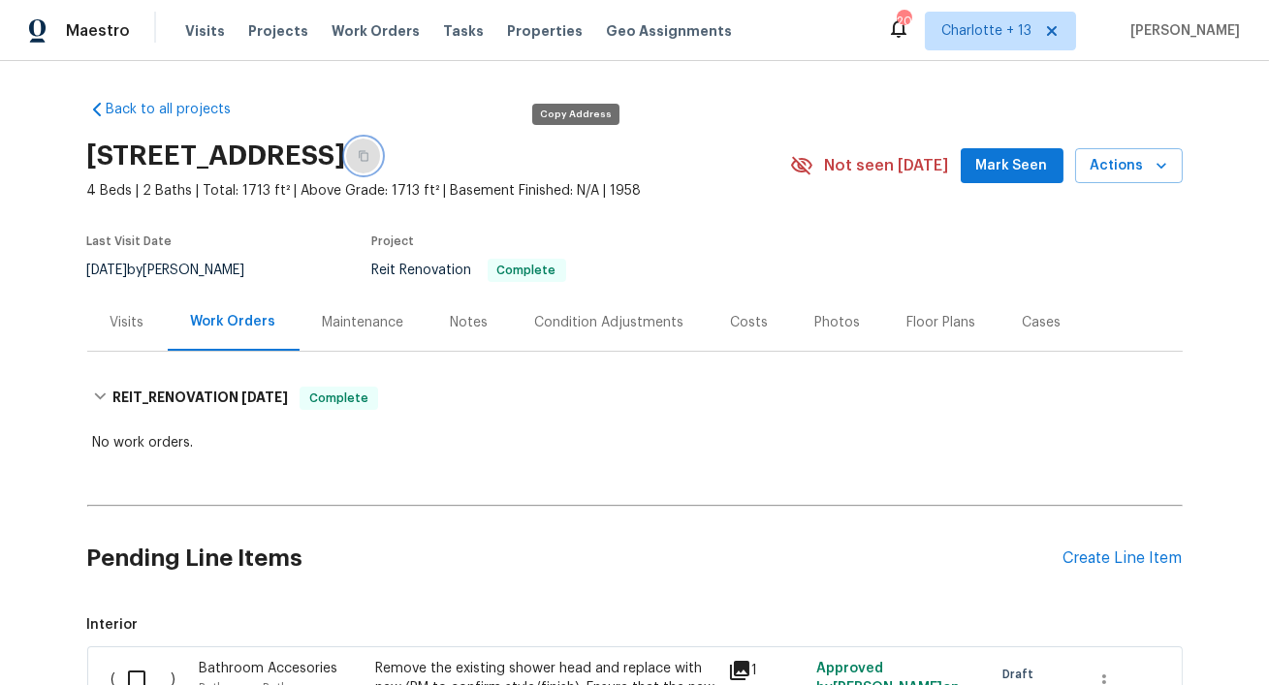
click at [381, 160] on button "button" at bounding box center [363, 156] width 35 height 35
